Goal: Use online tool/utility: Utilize a website feature to perform a specific function

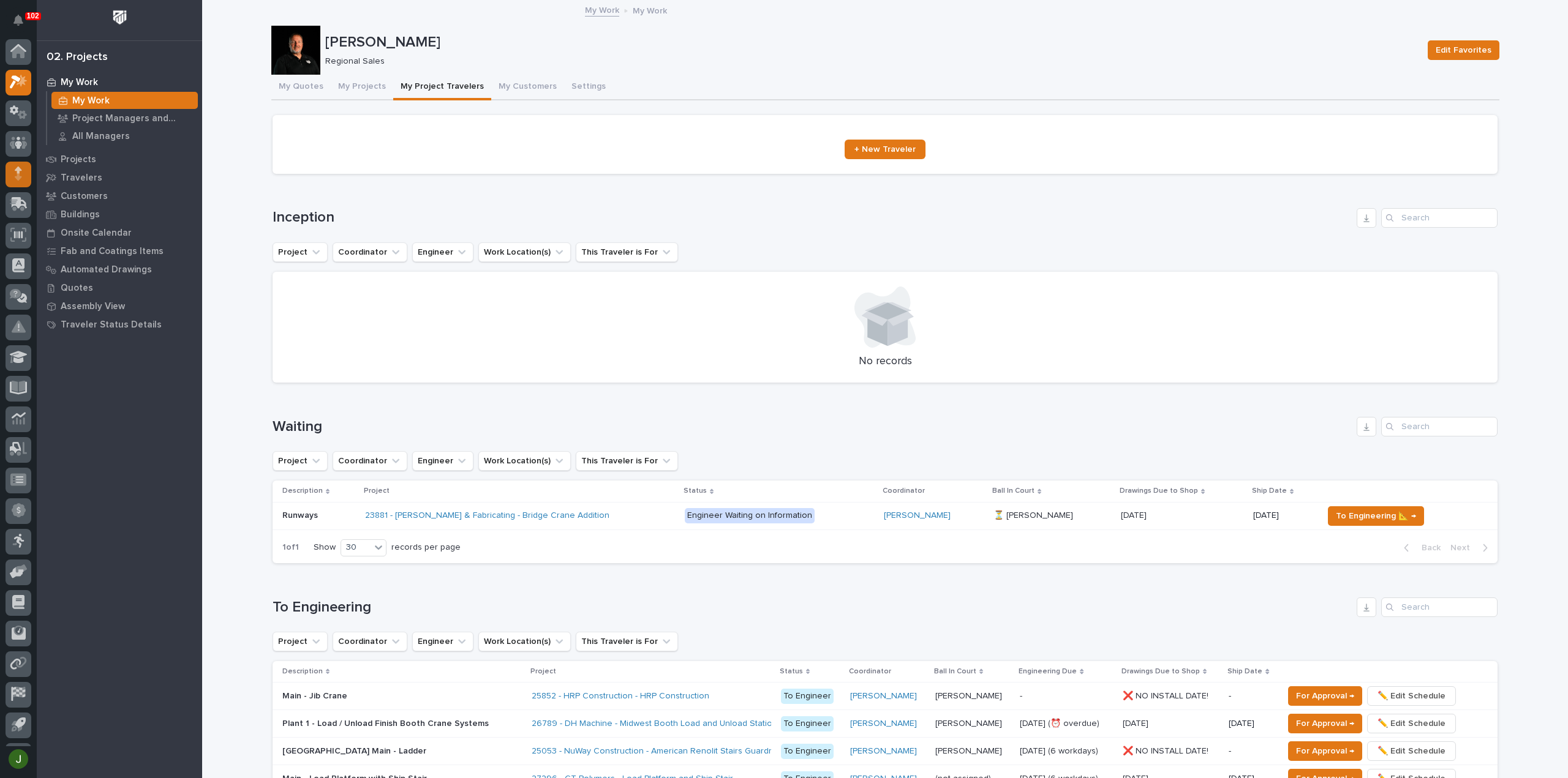
scroll to position [27, 0]
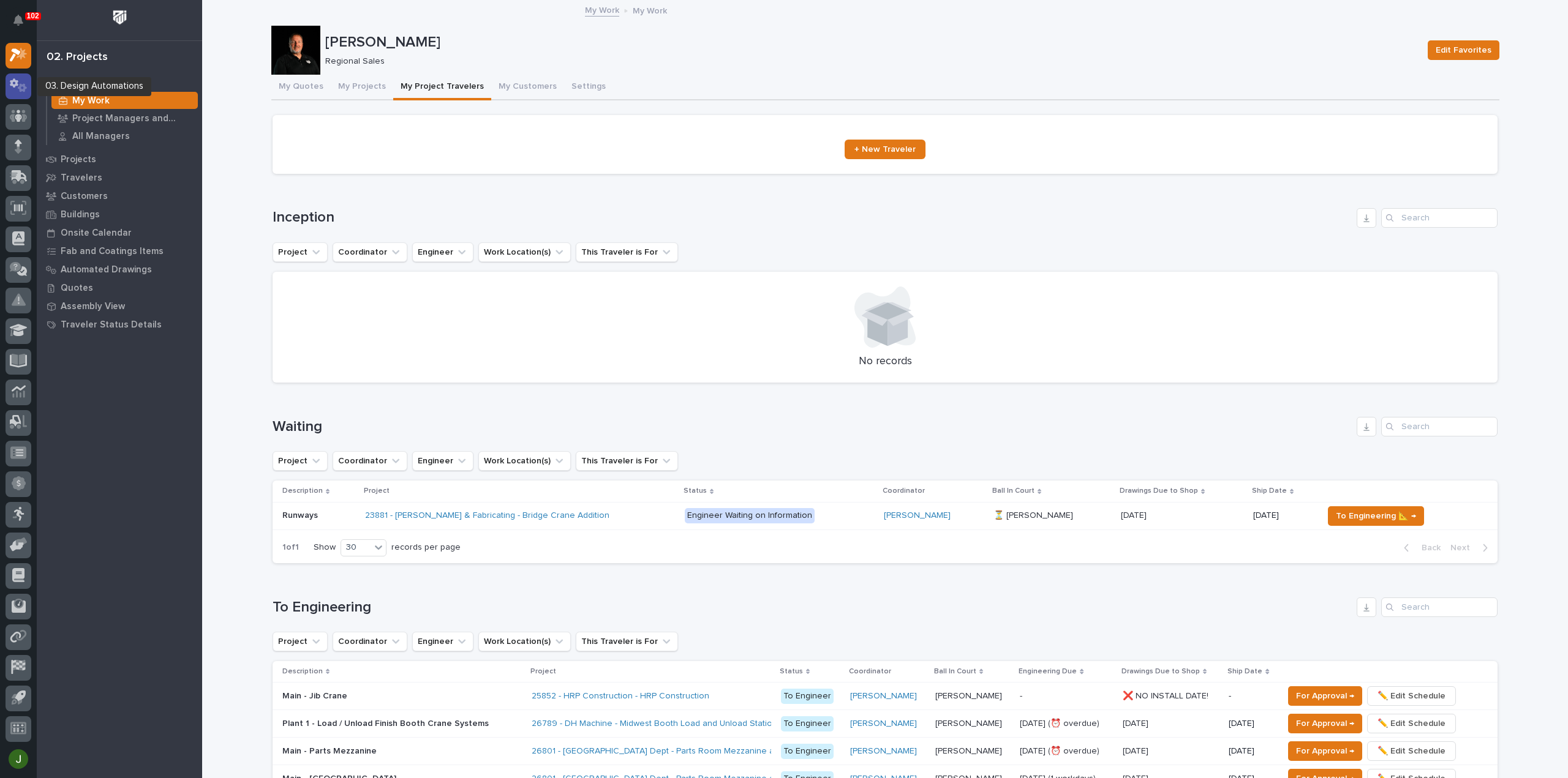
click at [14, 79] on icon at bounding box center [14, 83] width 9 height 9
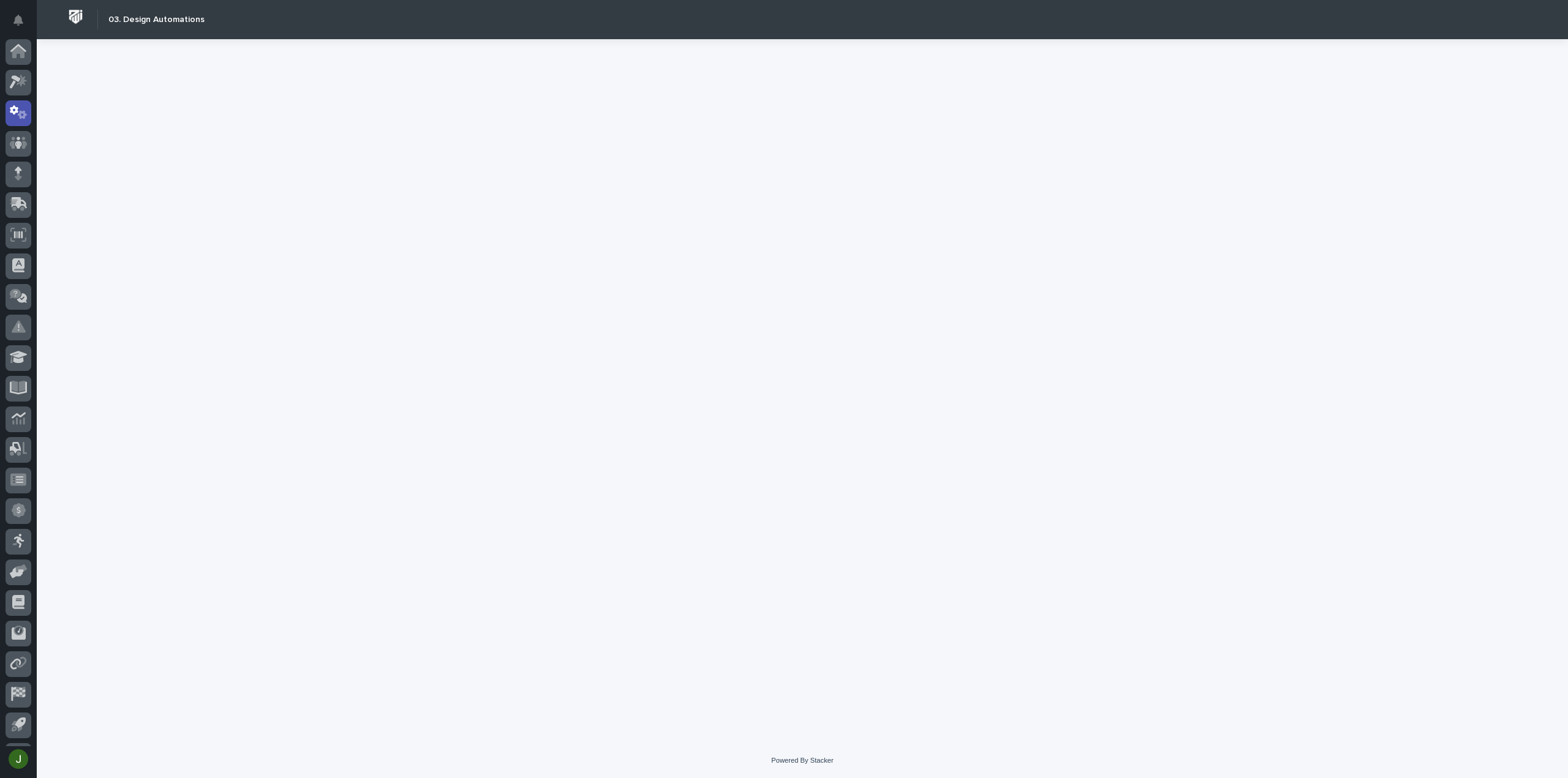
scroll to position [27, 0]
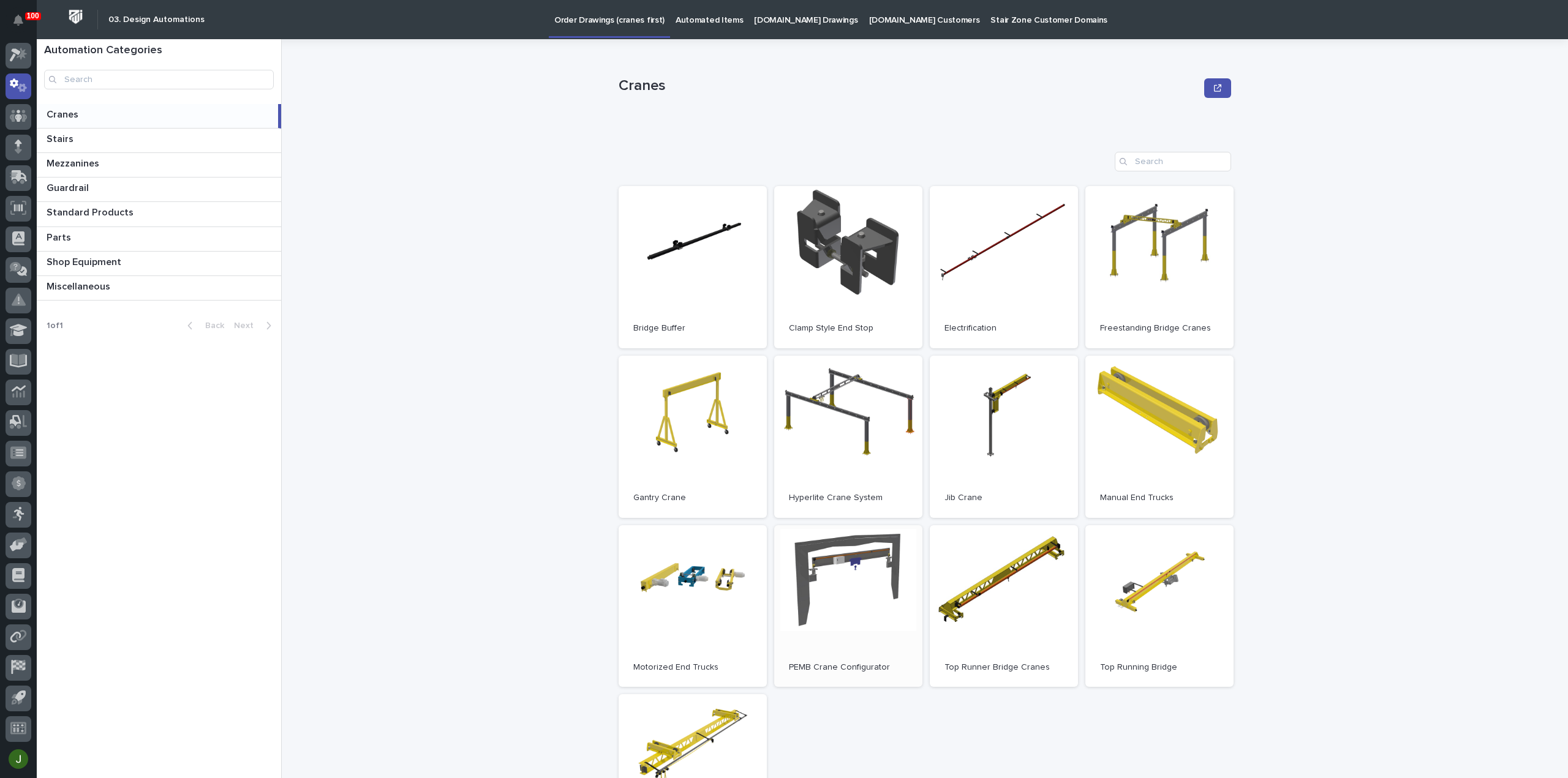
click at [841, 577] on link "Open" at bounding box center [848, 606] width 148 height 162
click at [16, 85] on icon at bounding box center [14, 83] width 9 height 9
click at [694, 18] on p "Automated Items" at bounding box center [710, 13] width 67 height 26
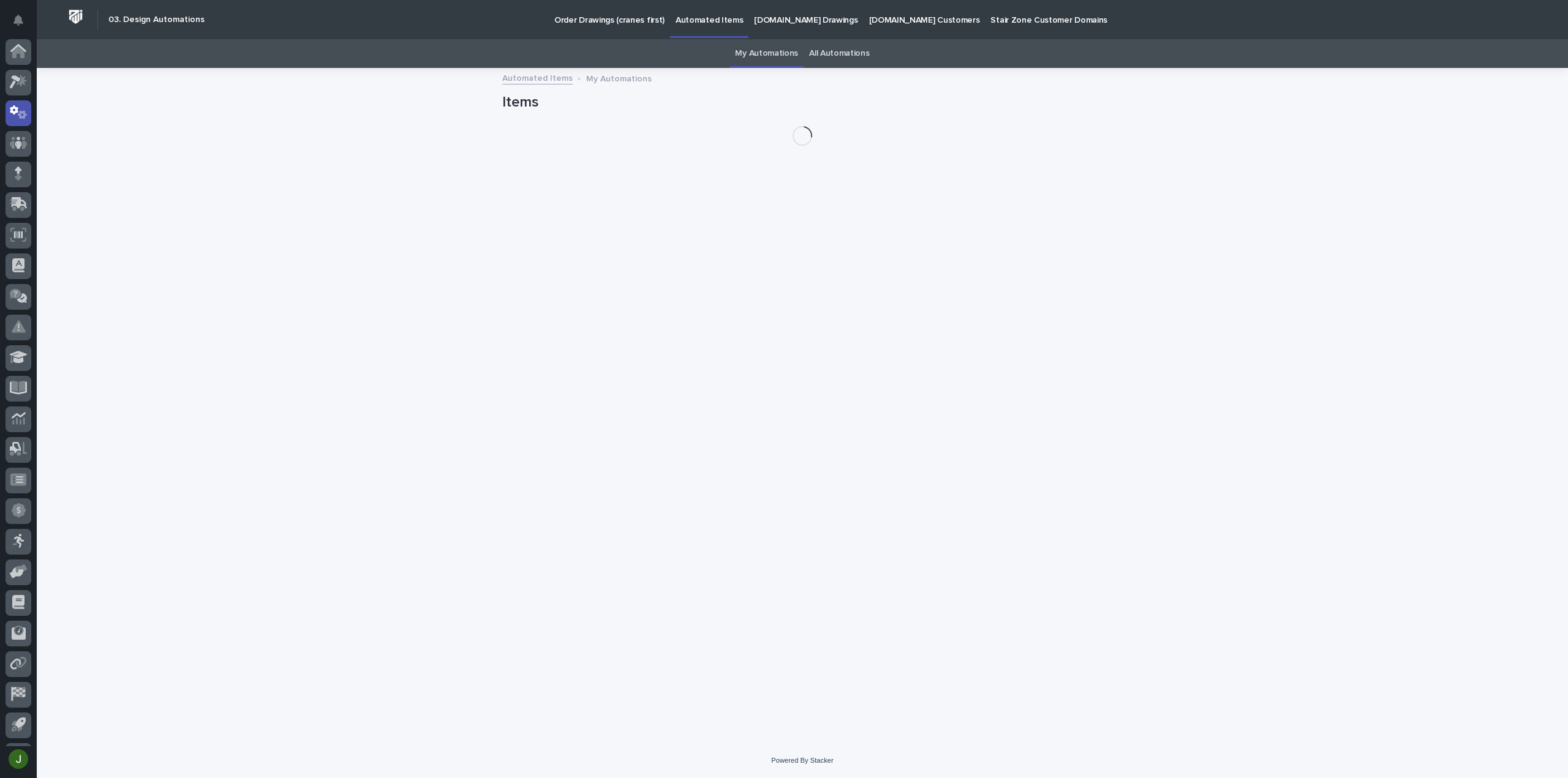
scroll to position [27, 0]
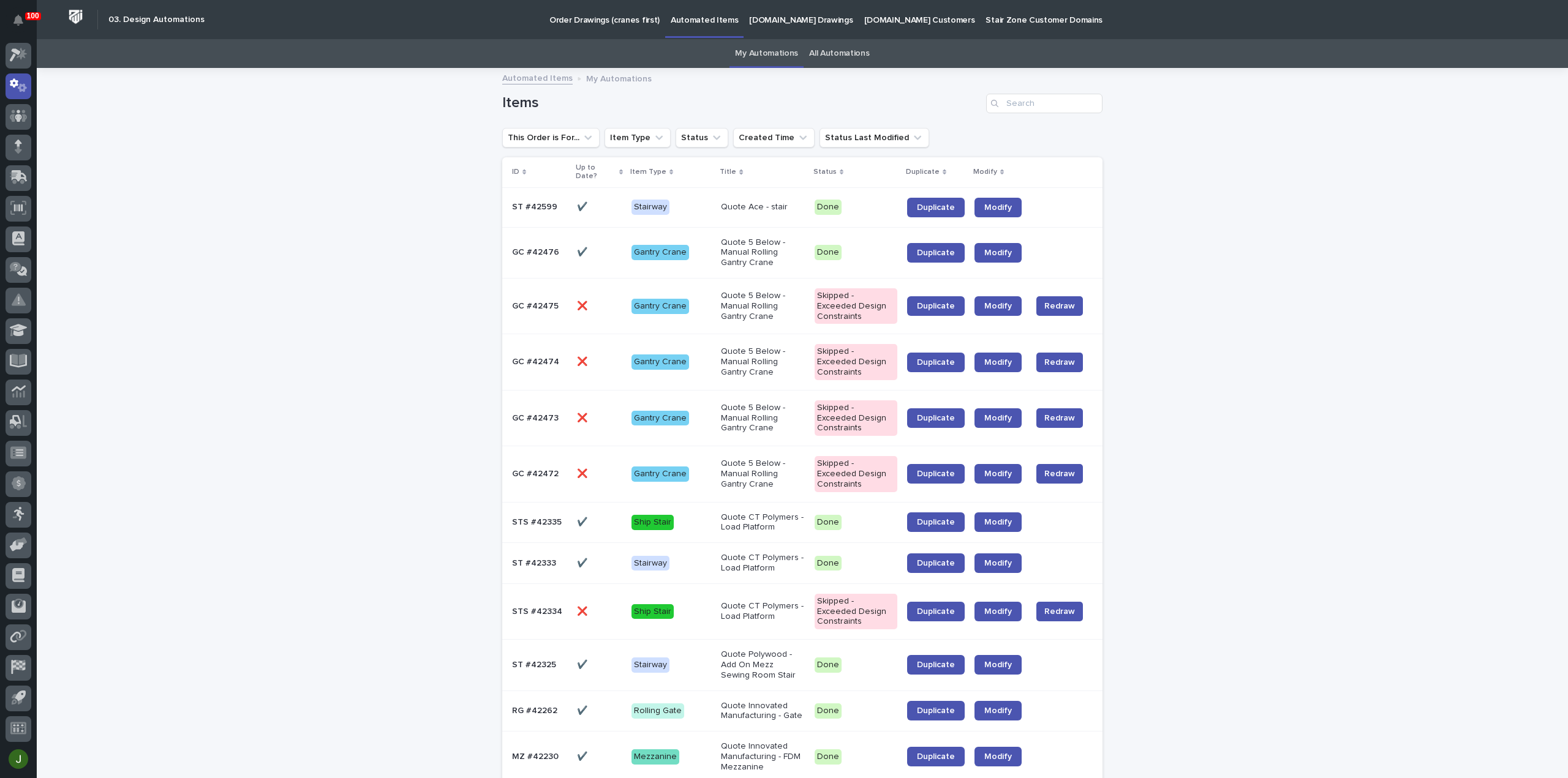
click at [858, 54] on link "All Automations" at bounding box center [838, 54] width 60 height 29
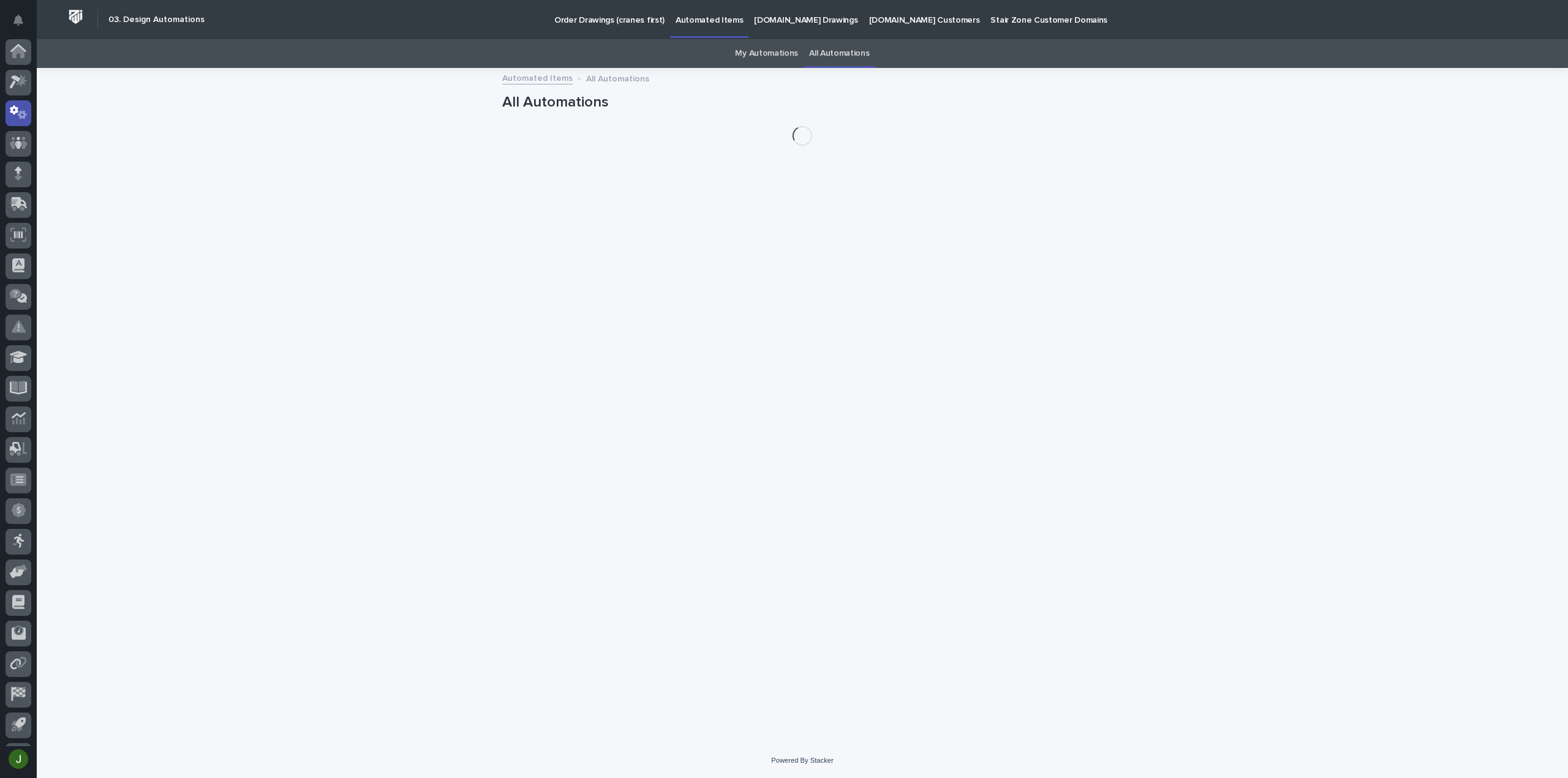
scroll to position [27, 0]
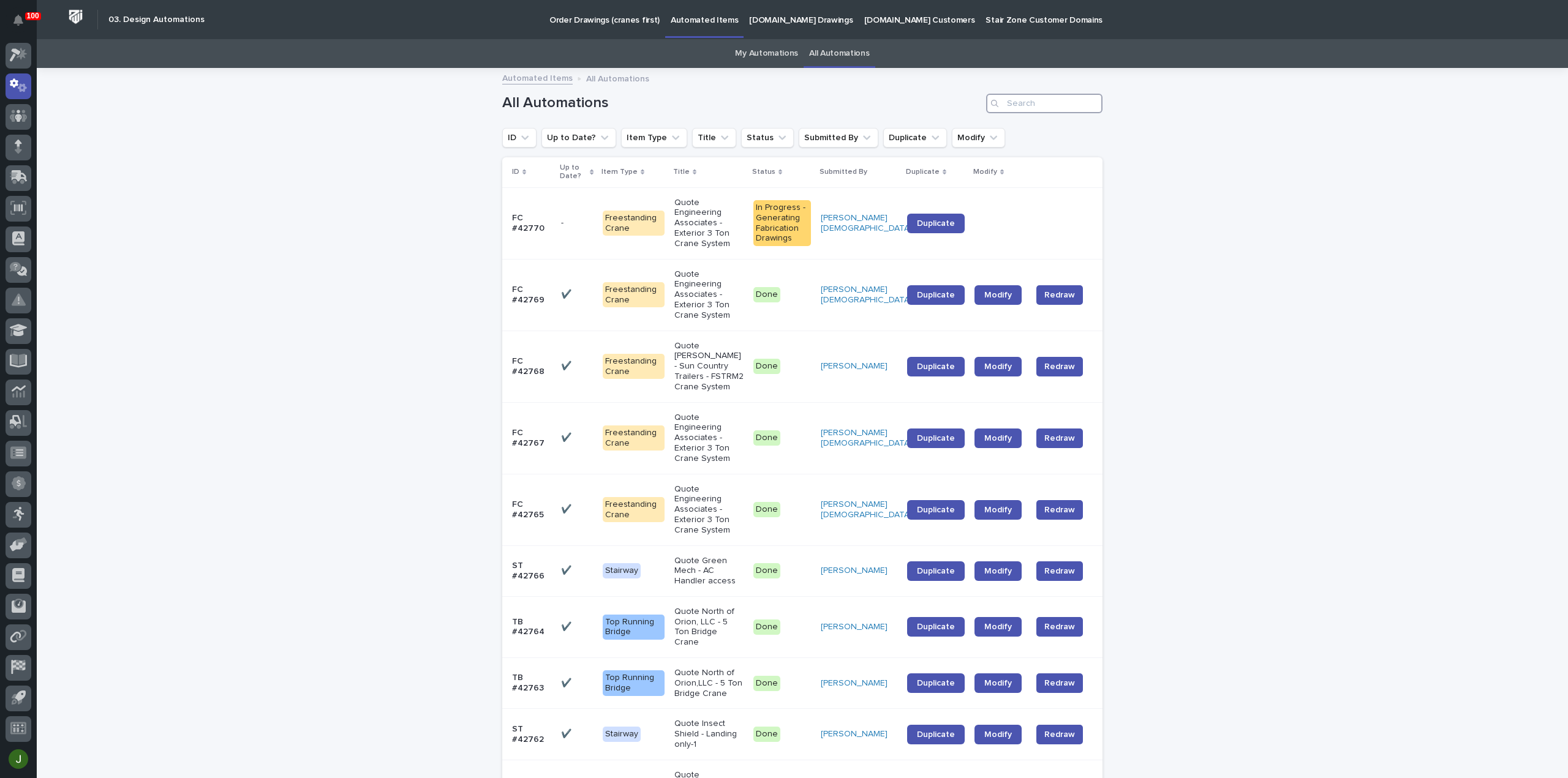
click at [1015, 105] on input "Search" at bounding box center [1043, 103] width 116 height 19
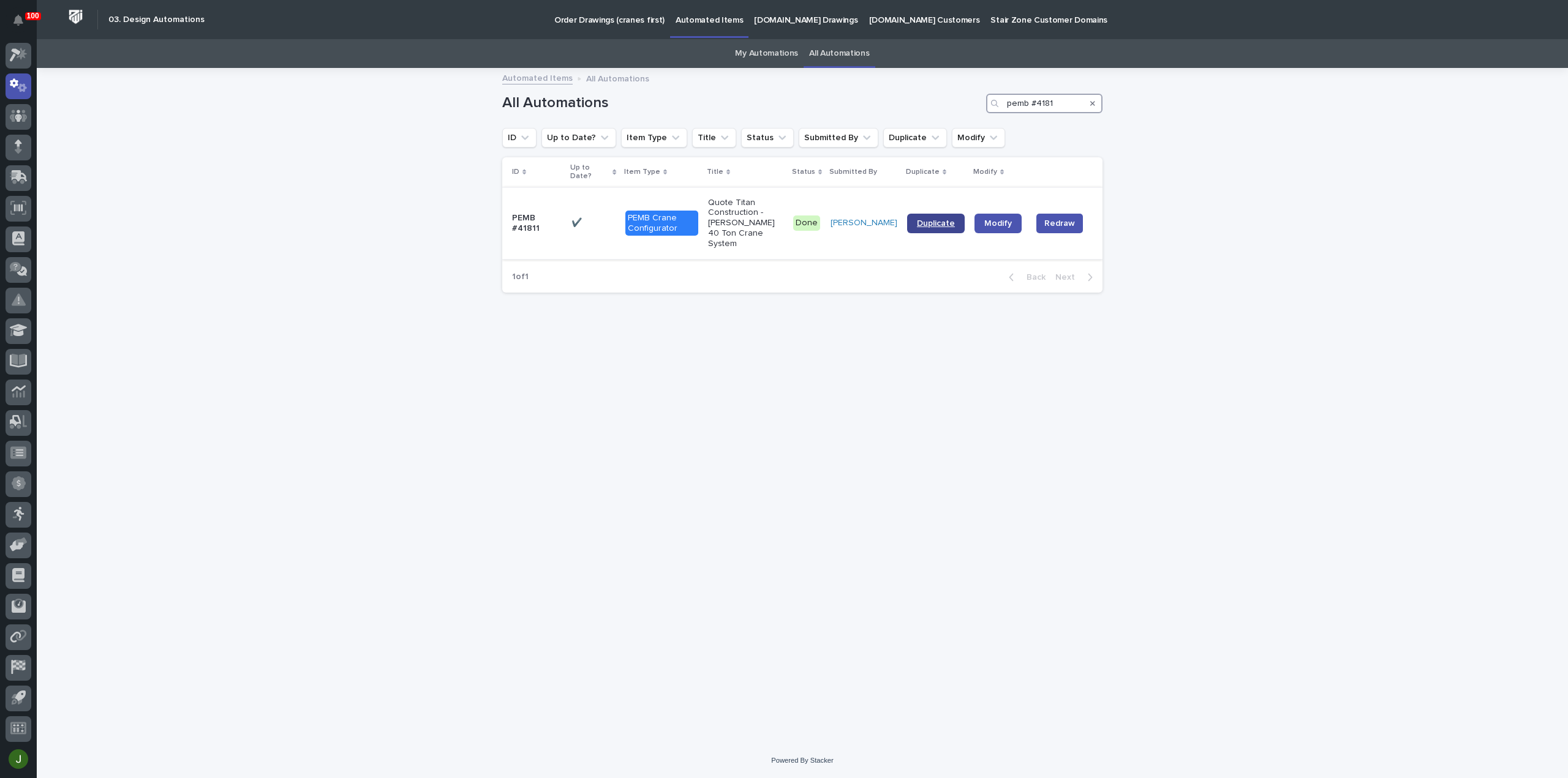
type input "pemb #4181"
click at [936, 219] on span "Duplicate" at bounding box center [935, 223] width 38 height 9
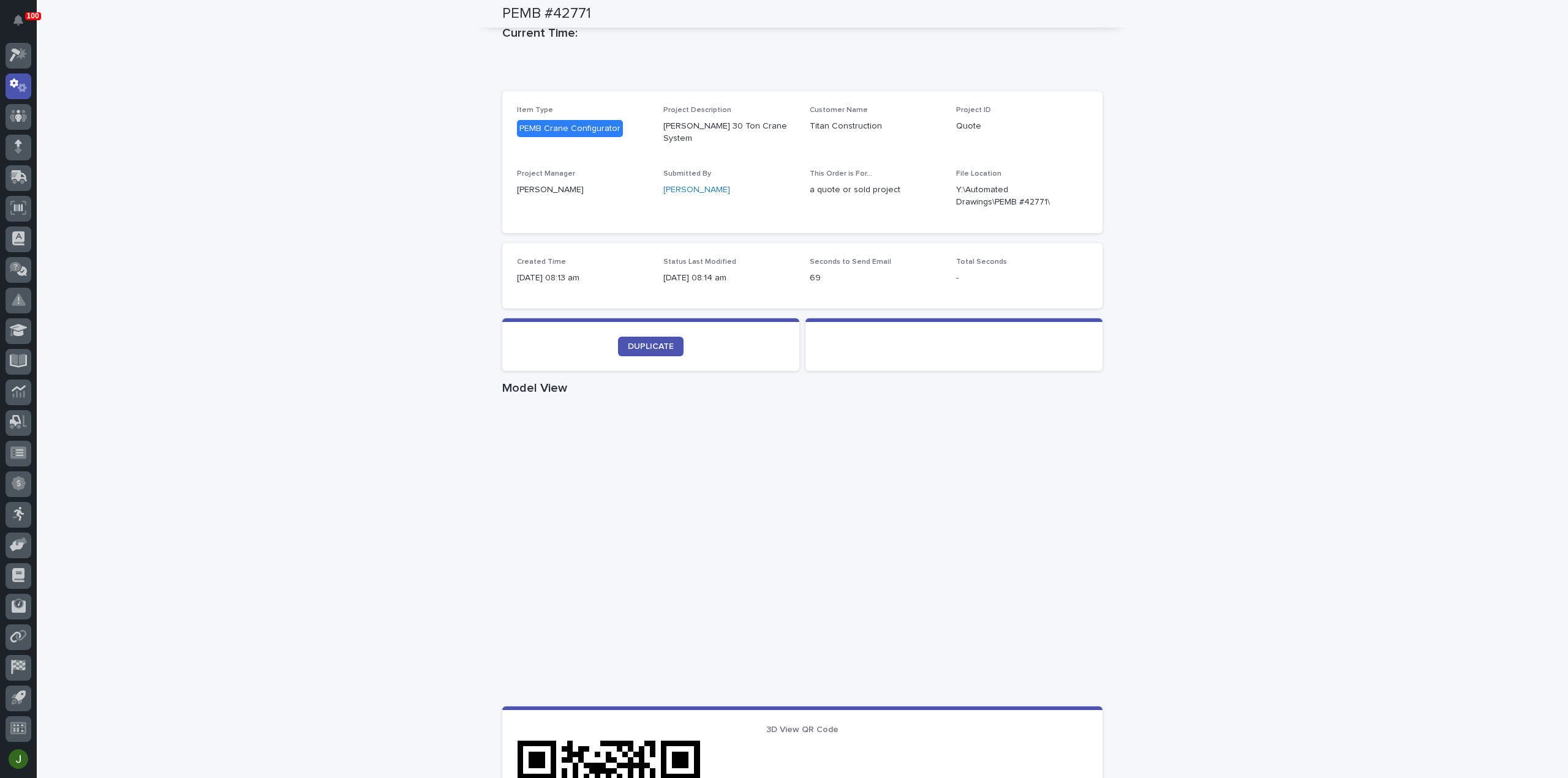
scroll to position [303, 0]
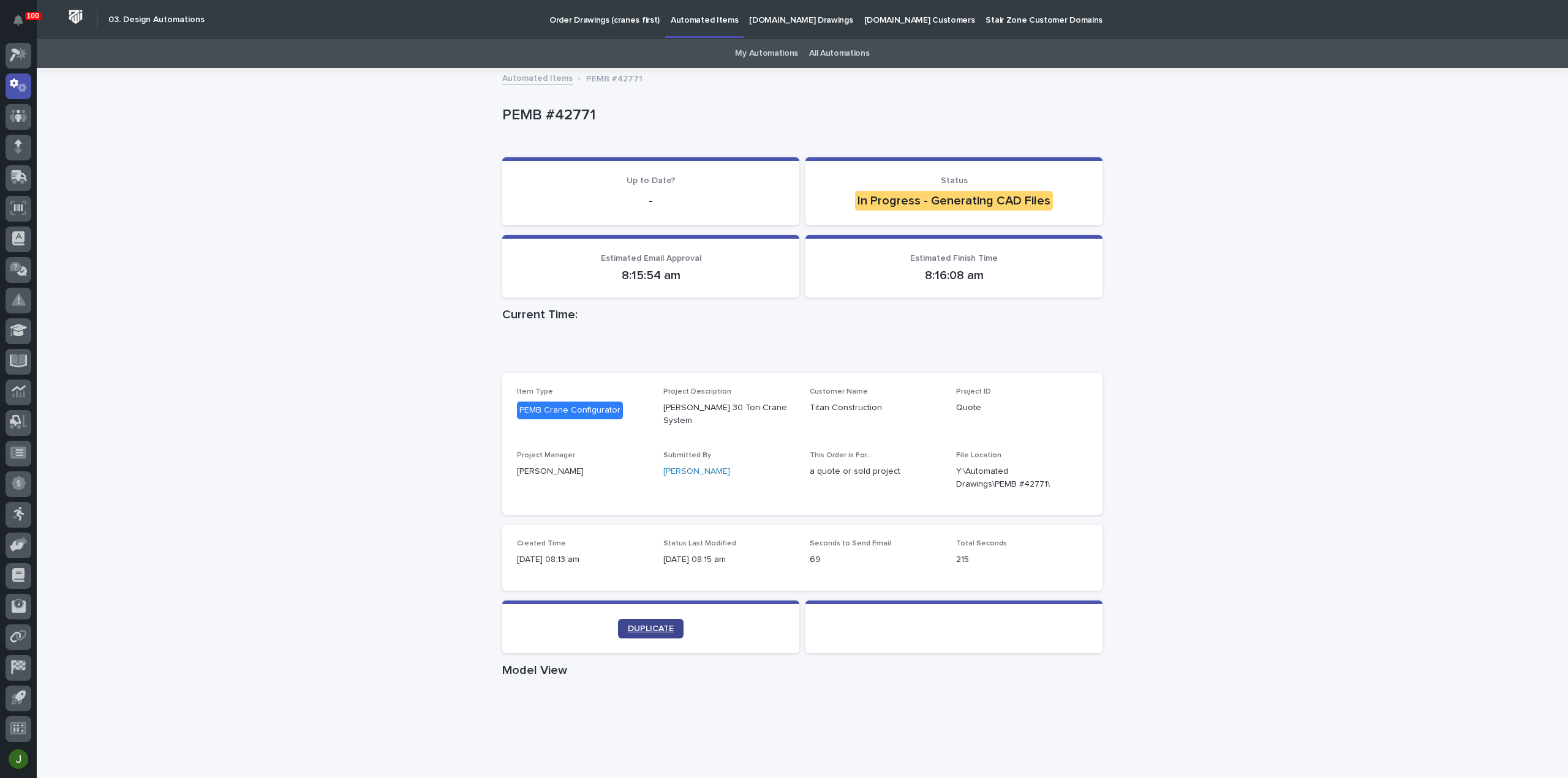
click at [643, 624] on span "DUPLICATE" at bounding box center [650, 628] width 46 height 9
